Goal: Complete application form

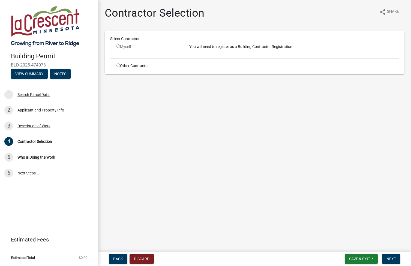
click at [119, 46] on input "radio" at bounding box center [118, 46] width 4 height 4
radio input "false"
click at [118, 65] on input "radio" at bounding box center [118, 66] width 4 height 4
radio input "true"
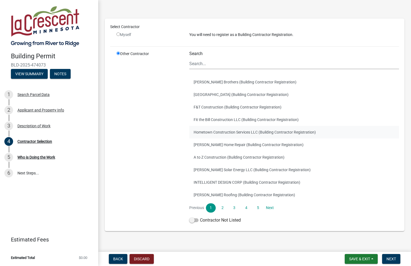
scroll to position [26, 0]
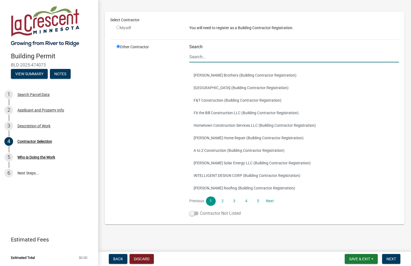
click at [193, 214] on span at bounding box center [193, 214] width 9 height 4
click at [200, 210] on input "Contractor Not Listed" at bounding box center [200, 210] width 0 height 0
click at [269, 201] on link "Next" at bounding box center [270, 201] width 10 height 9
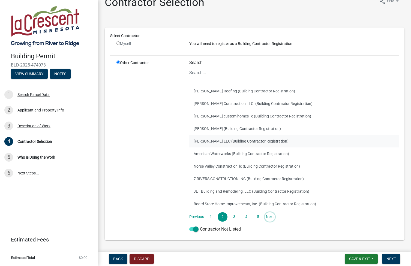
scroll to position [11, 0]
click at [119, 42] on input "radio" at bounding box center [118, 43] width 4 height 4
radio input "false"
radio input "true"
click at [118, 43] on input "radio" at bounding box center [118, 43] width 4 height 4
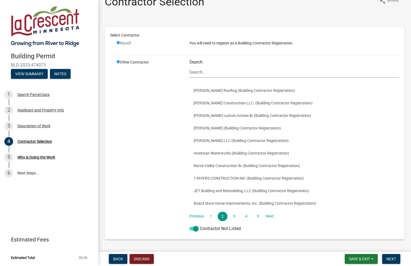
radio input "false"
radio input "true"
click at [118, 42] on input "radio" at bounding box center [118, 43] width 4 height 4
radio input "false"
radio input "true"
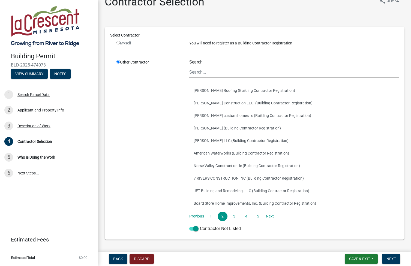
click at [118, 42] on input "radio" at bounding box center [118, 43] width 4 height 4
radio input "false"
radio input "true"
click at [119, 43] on input "radio" at bounding box center [118, 43] width 4 height 4
radio input "false"
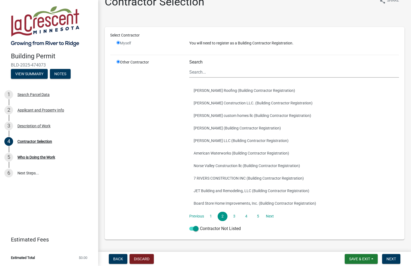
radio input "true"
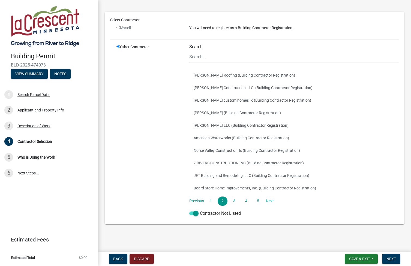
scroll to position [0, 0]
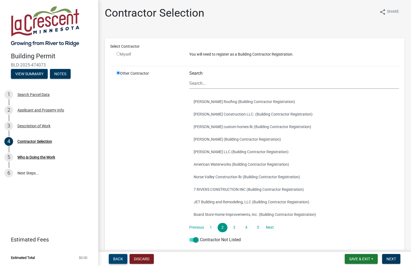
click at [115, 258] on span "Back" at bounding box center [118, 259] width 10 height 4
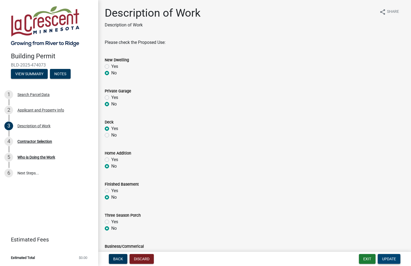
click at [387, 258] on span "Update" at bounding box center [389, 259] width 14 height 4
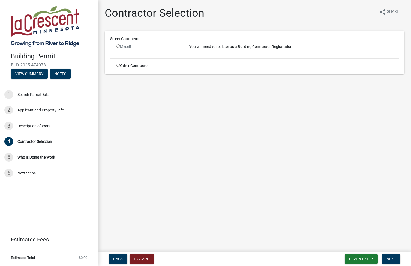
click at [118, 46] on input "radio" at bounding box center [118, 46] width 4 height 4
radio input "false"
click at [118, 65] on input "radio" at bounding box center [118, 66] width 4 height 4
radio input "true"
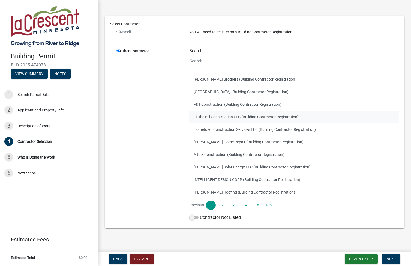
scroll to position [26, 0]
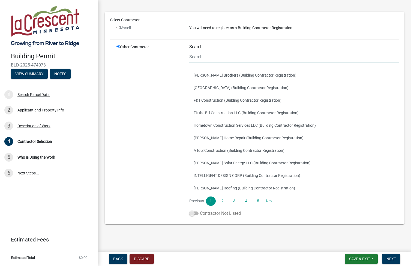
click at [192, 213] on span at bounding box center [193, 214] width 9 height 4
click at [200, 210] on input "Contractor Not Listed" at bounding box center [200, 210] width 0 height 0
click at [389, 258] on span "Next" at bounding box center [391, 259] width 10 height 4
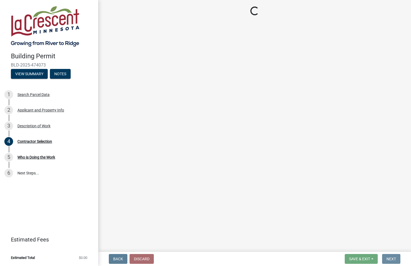
scroll to position [0, 0]
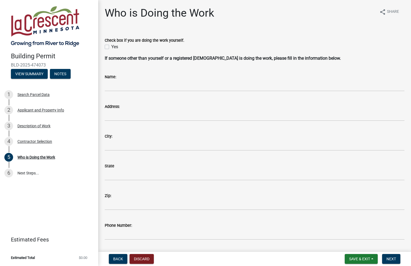
click at [131, 79] on div "Name:" at bounding box center [255, 77] width 300 height 7
click at [122, 72] on div "Name:" at bounding box center [255, 78] width 300 height 25
